Goal: Navigation & Orientation: Find specific page/section

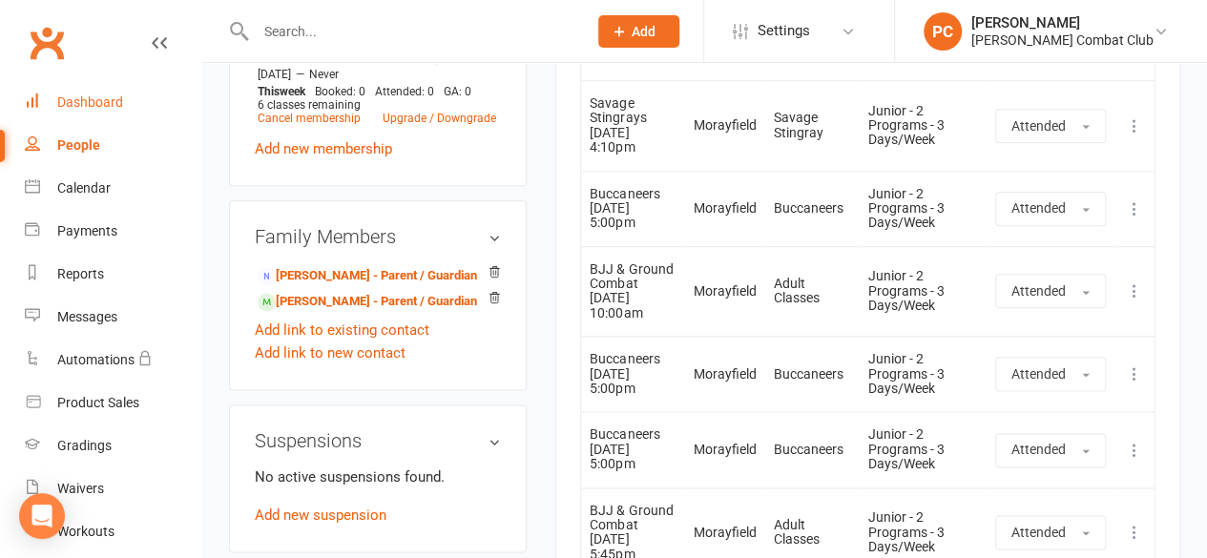
click at [84, 100] on div "Dashboard" at bounding box center [90, 101] width 66 height 15
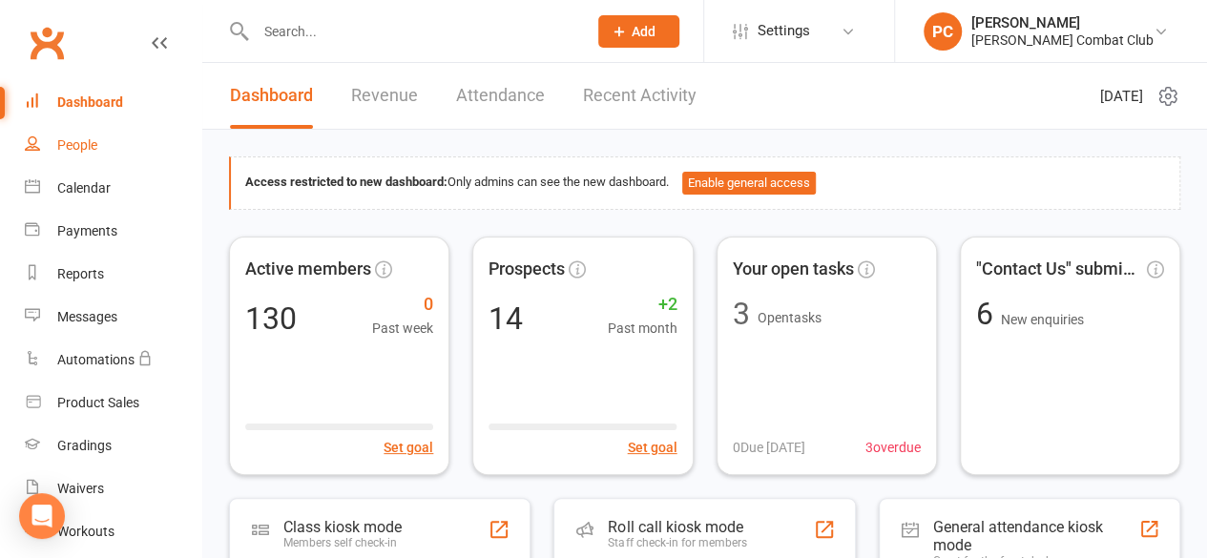
click at [82, 145] on div "People" at bounding box center [77, 144] width 40 height 15
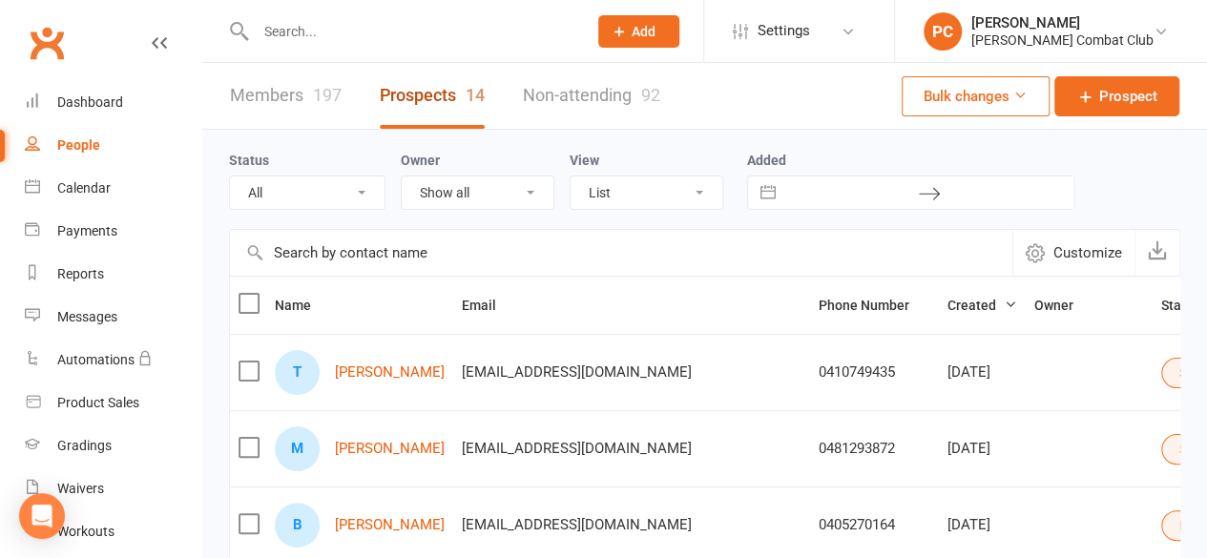
click at [422, 90] on link "Prospects 14" at bounding box center [432, 96] width 105 height 66
click at [71, 99] on div "Dashboard" at bounding box center [90, 101] width 66 height 15
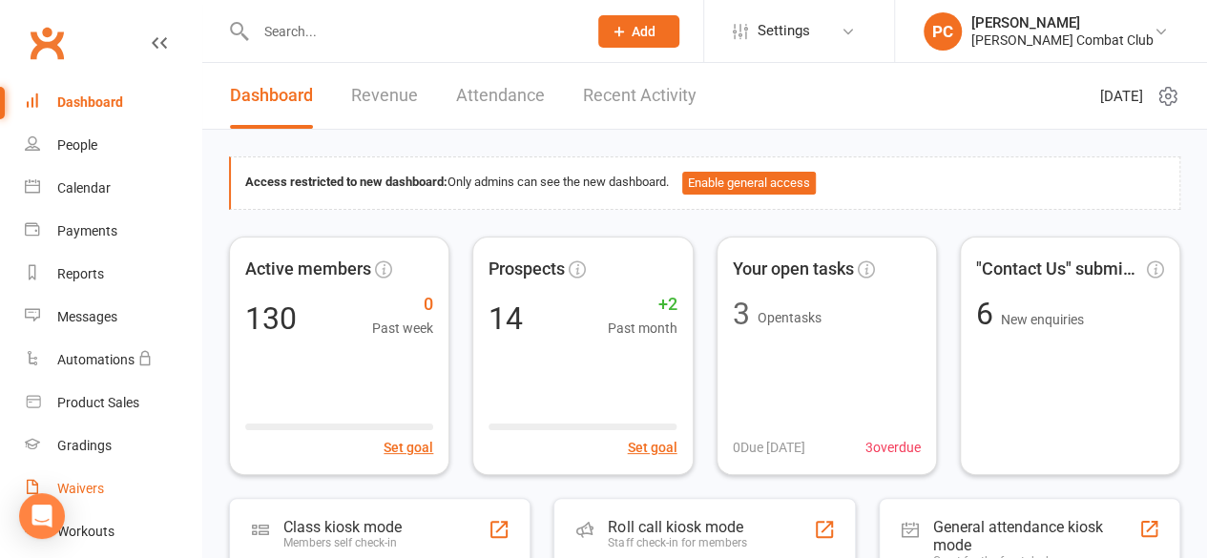
click at [97, 476] on link "Waivers" at bounding box center [113, 489] width 177 height 43
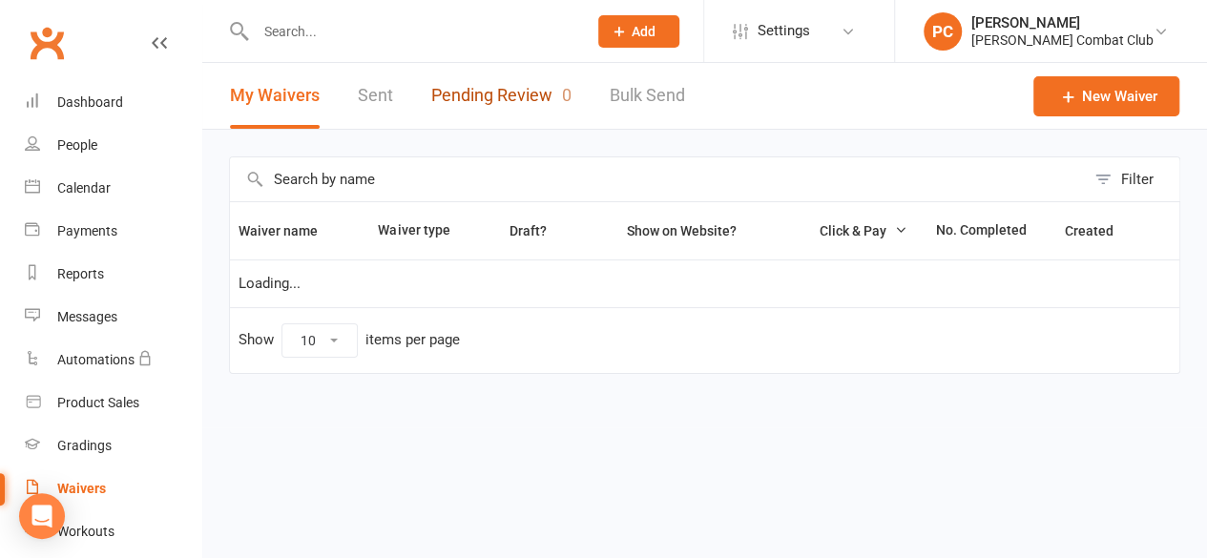
click at [456, 93] on link "Pending Review 0" at bounding box center [501, 96] width 140 height 66
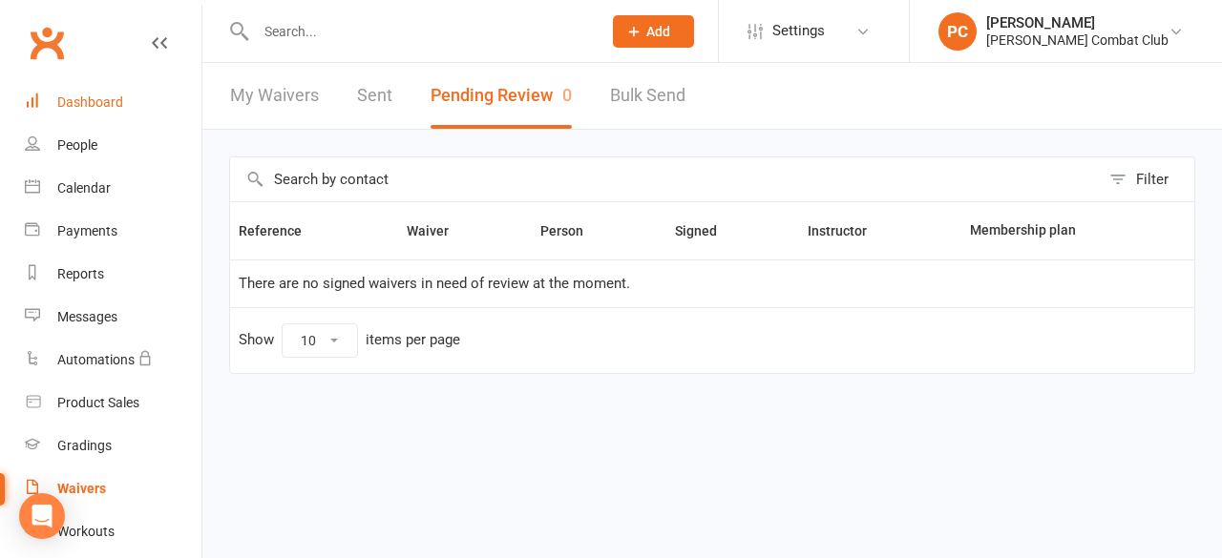
click at [82, 100] on div "Dashboard" at bounding box center [90, 101] width 66 height 15
